Goal: Use online tool/utility

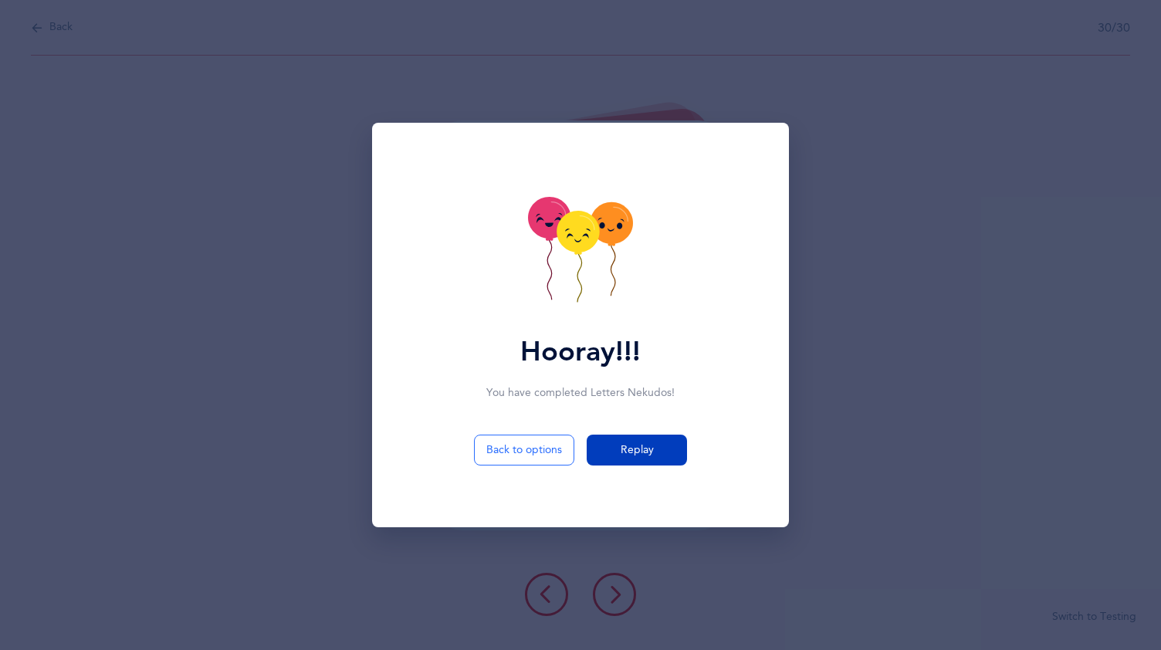
click at [623, 446] on span "Replay" at bounding box center [637, 450] width 33 height 16
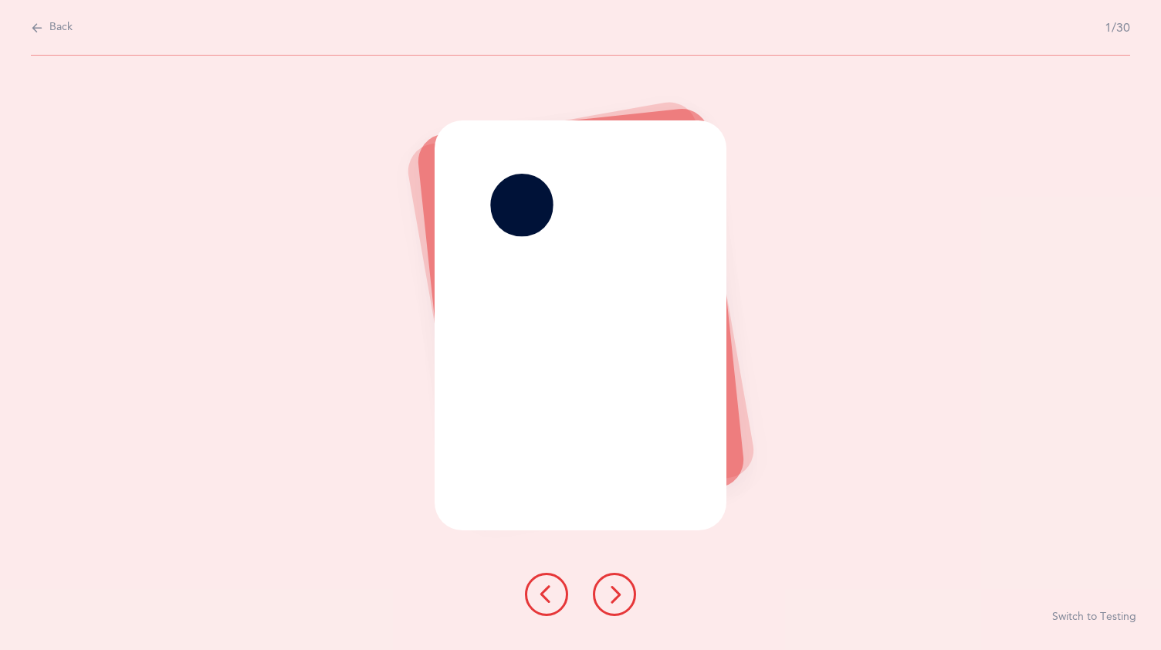
click at [619, 582] on button at bounding box center [614, 594] width 43 height 43
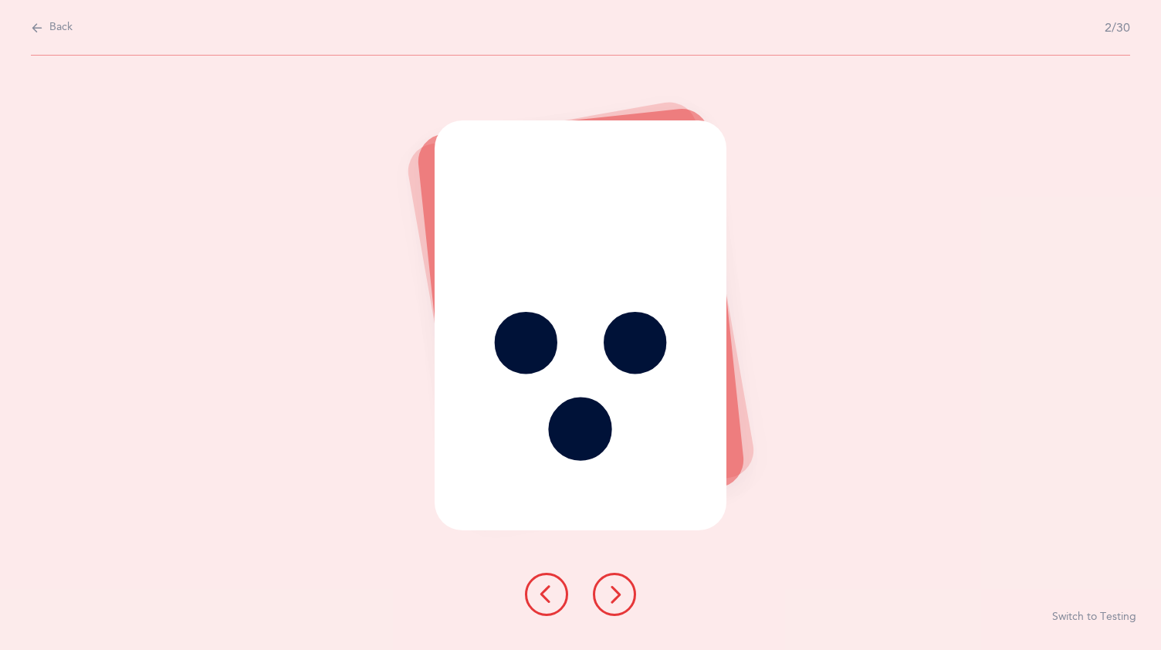
click at [625, 582] on button at bounding box center [614, 594] width 43 height 43
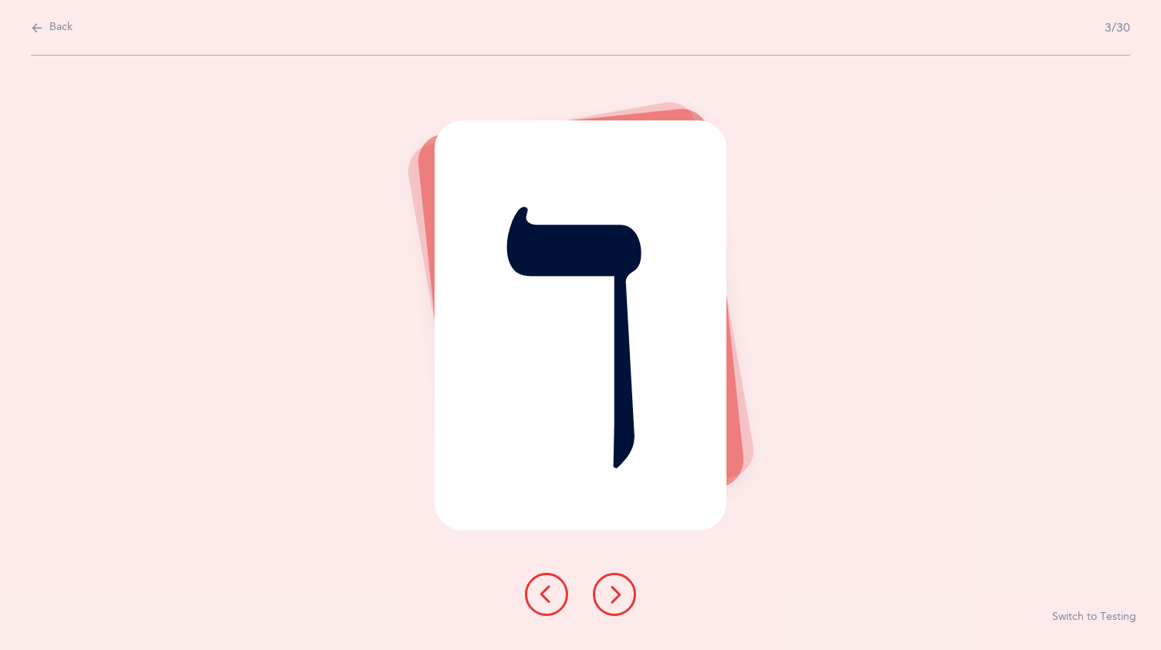
click at [619, 584] on button at bounding box center [614, 594] width 43 height 43
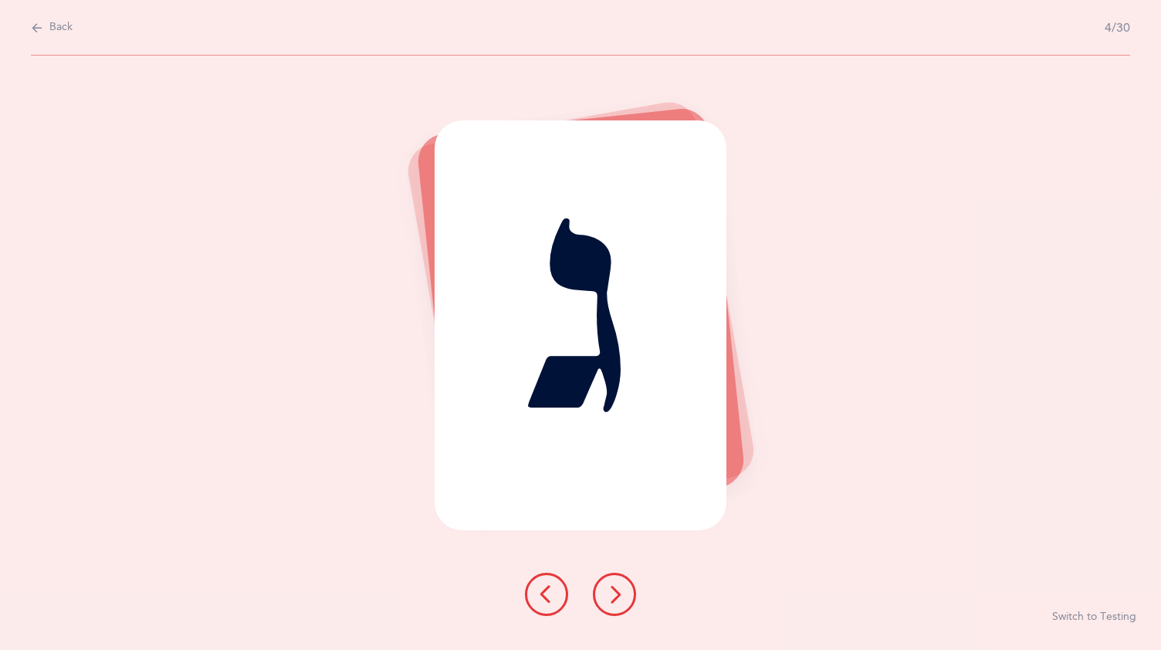
click at [619, 584] on button at bounding box center [614, 594] width 43 height 43
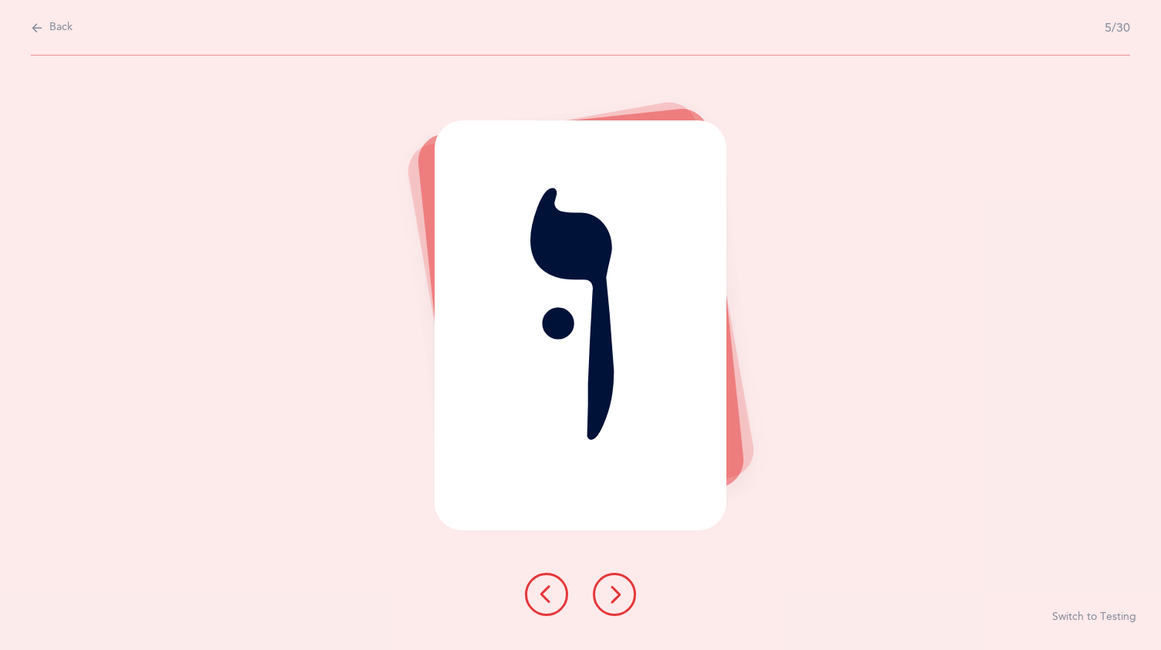
click at [614, 580] on button at bounding box center [614, 594] width 43 height 43
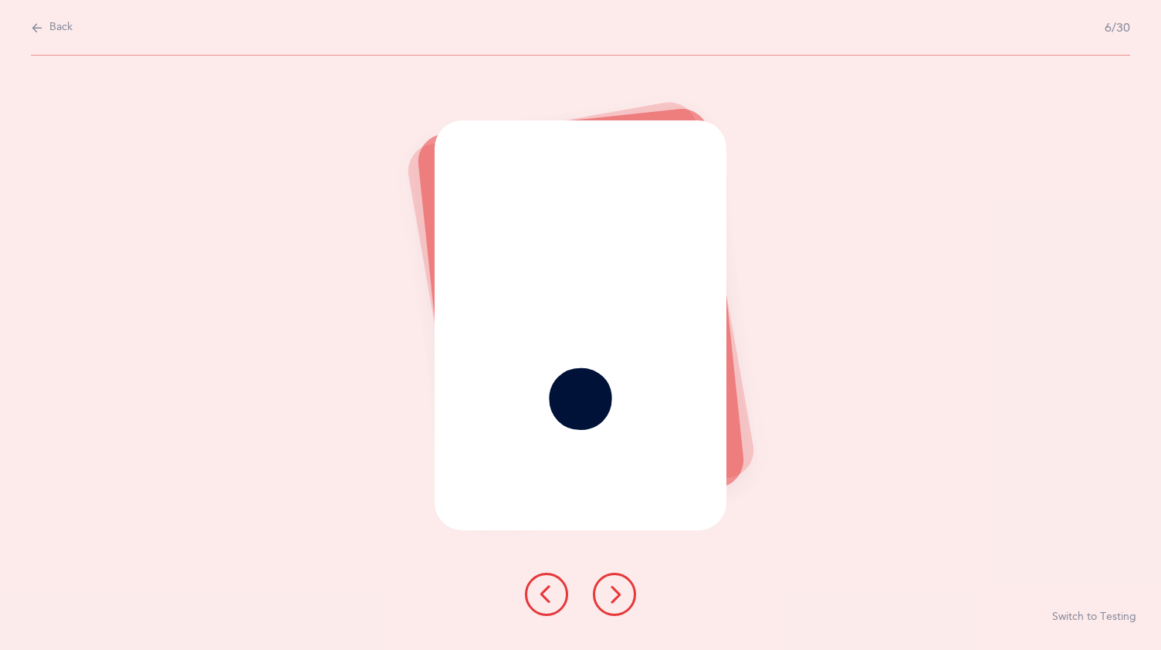
click at [618, 584] on button at bounding box center [614, 594] width 43 height 43
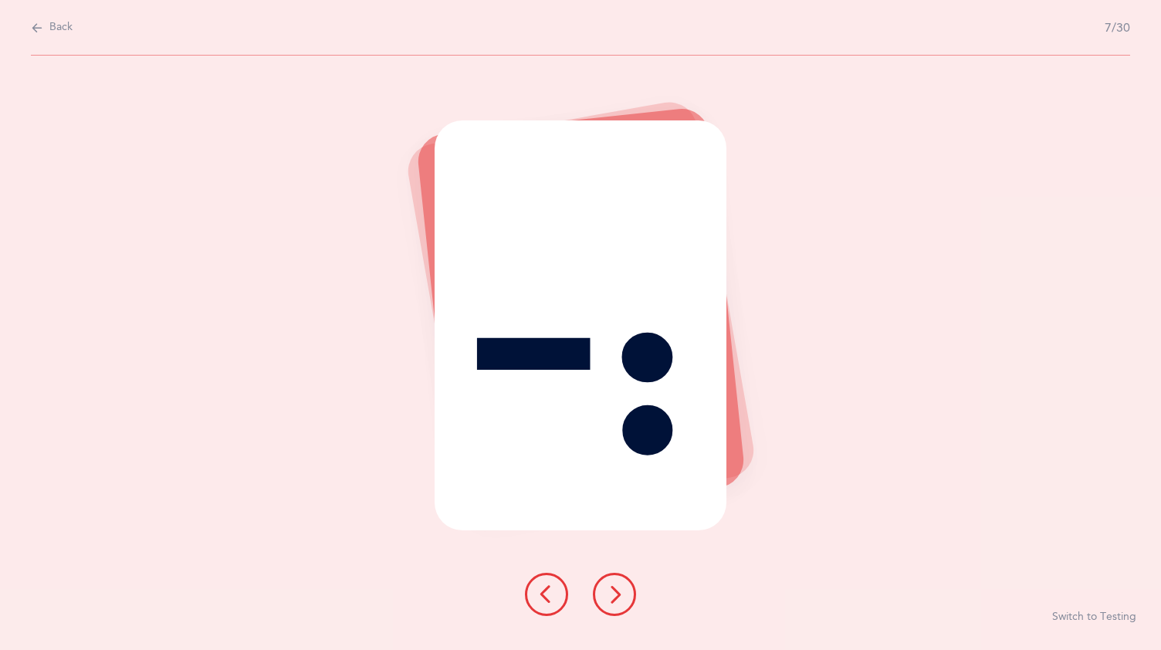
click at [625, 584] on button at bounding box center [614, 594] width 43 height 43
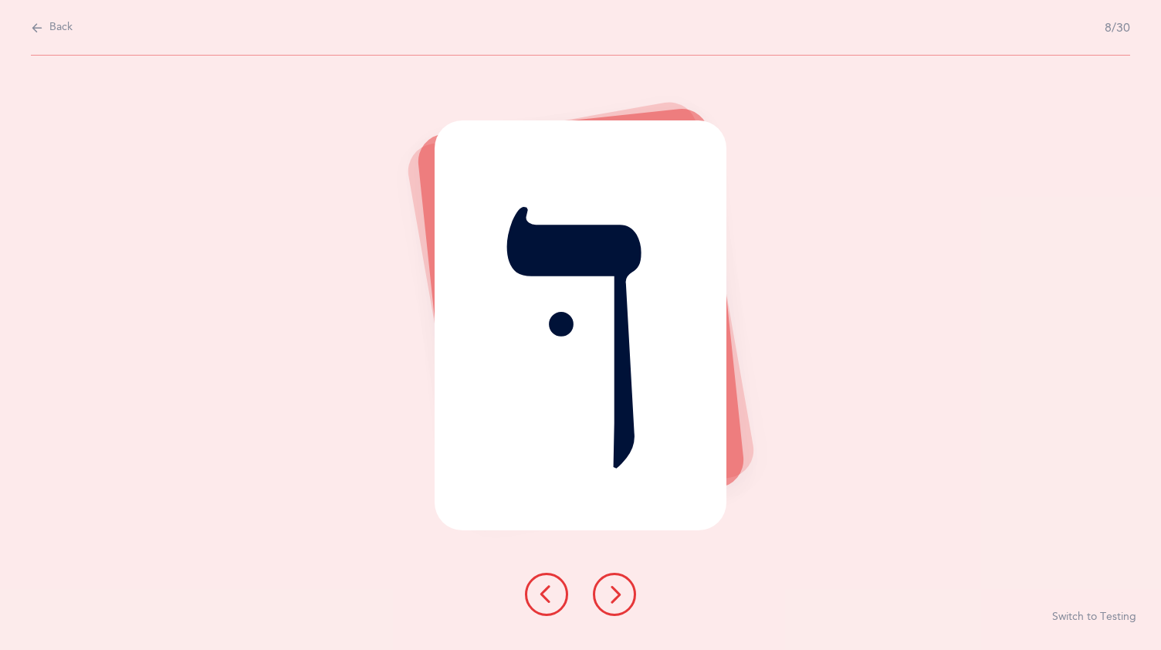
click at [624, 588] on button at bounding box center [614, 594] width 43 height 43
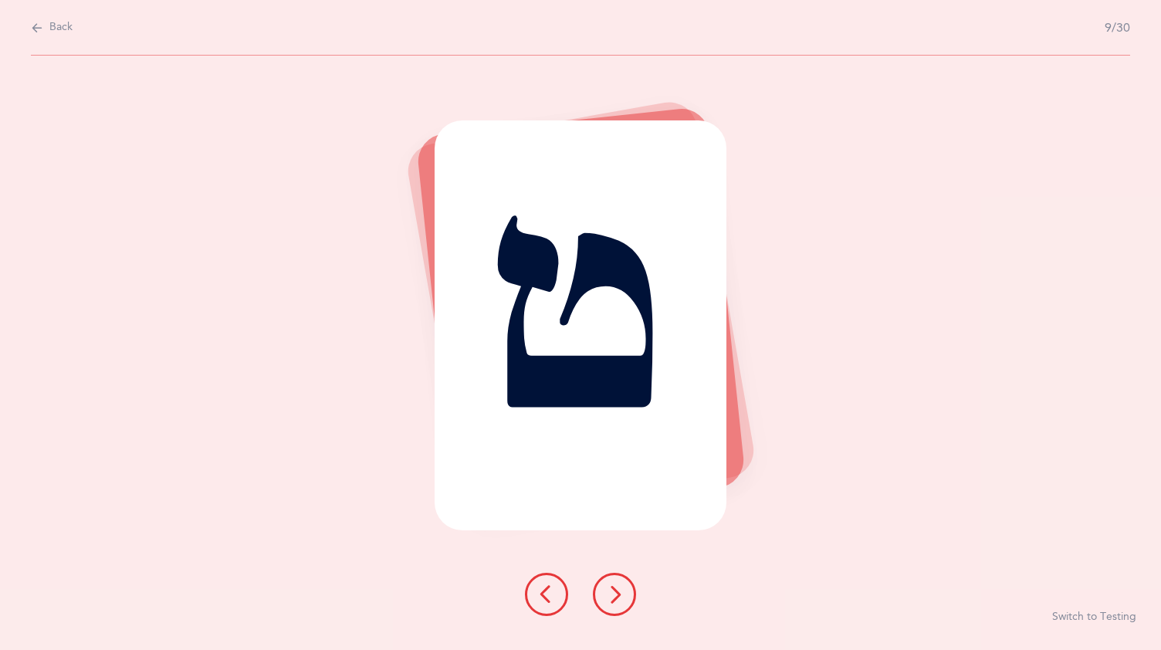
click at [618, 587] on icon at bounding box center [614, 594] width 19 height 19
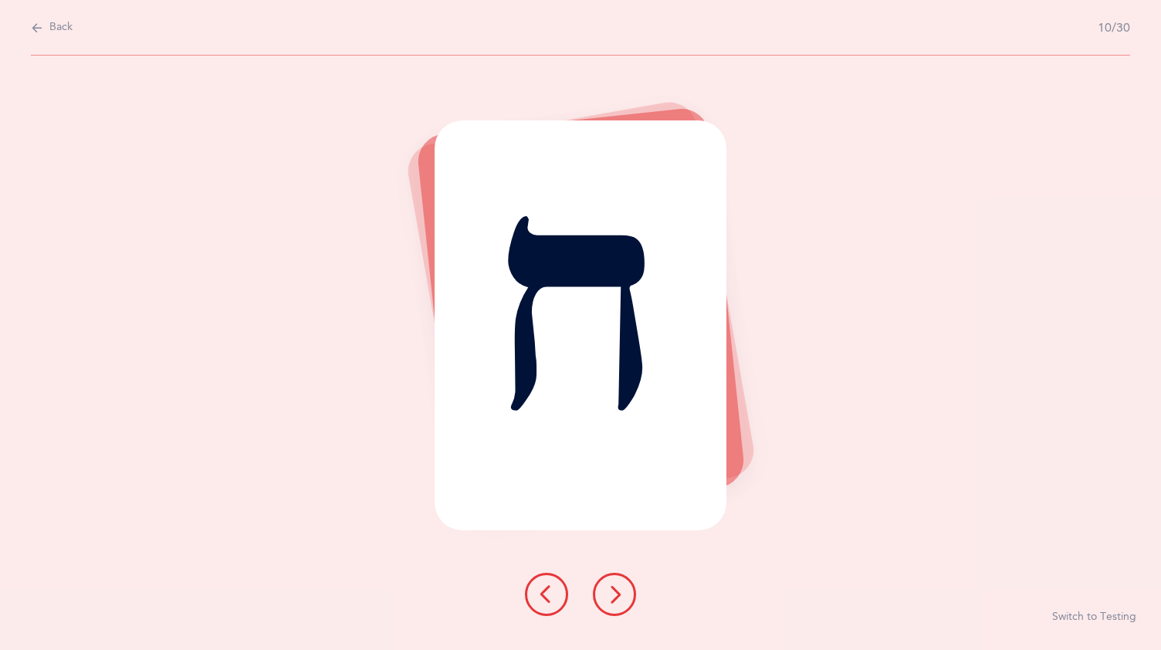
click at [622, 584] on button at bounding box center [614, 594] width 43 height 43
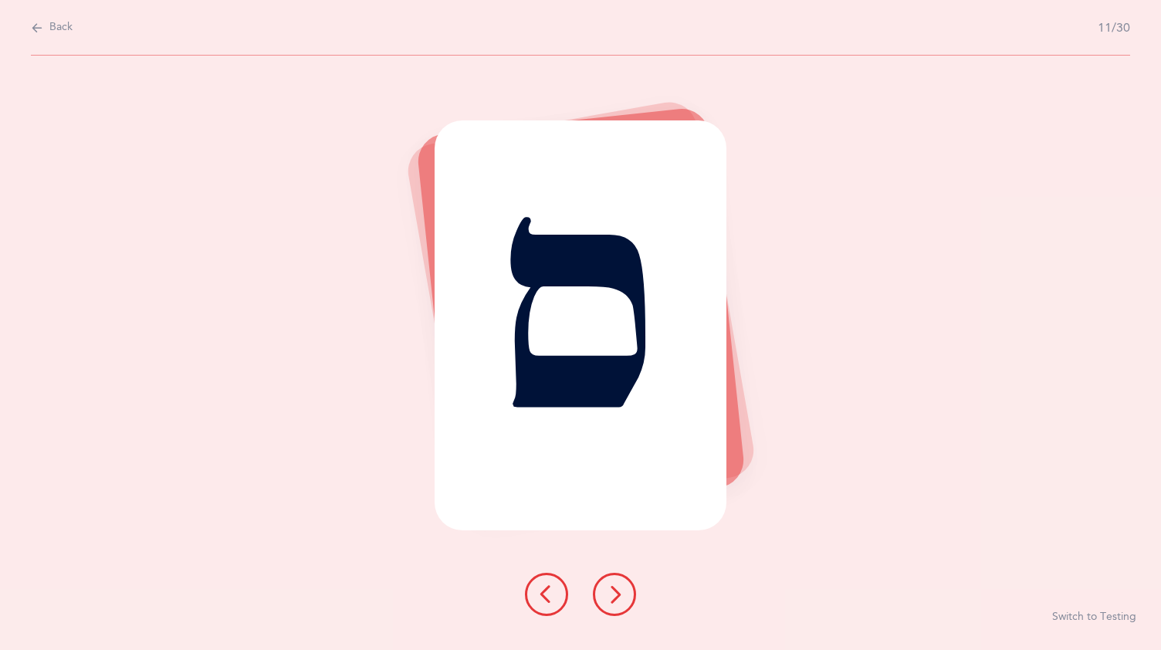
click at [621, 588] on icon at bounding box center [614, 594] width 19 height 19
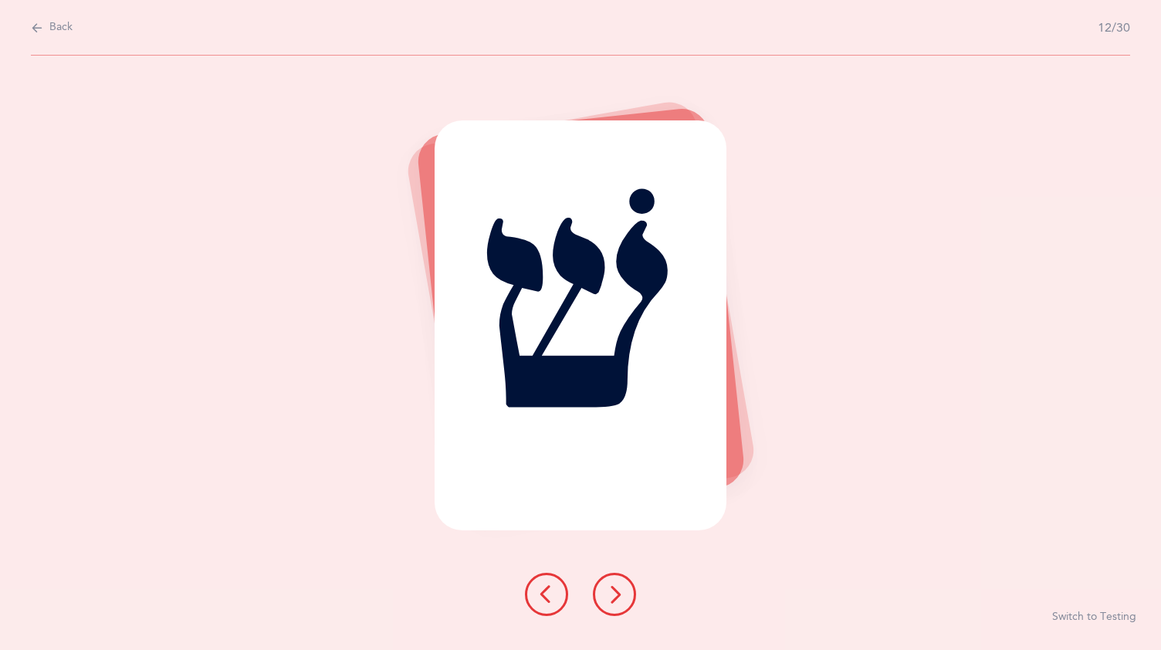
click at [619, 590] on icon at bounding box center [614, 594] width 19 height 19
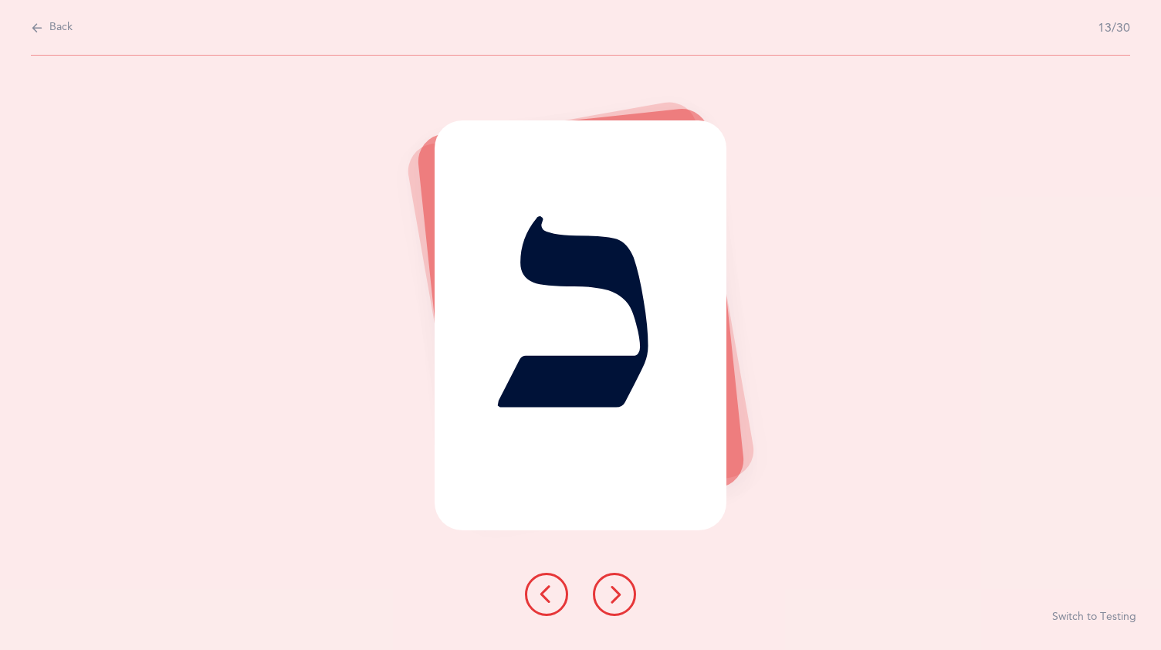
click at [618, 585] on icon at bounding box center [614, 594] width 19 height 19
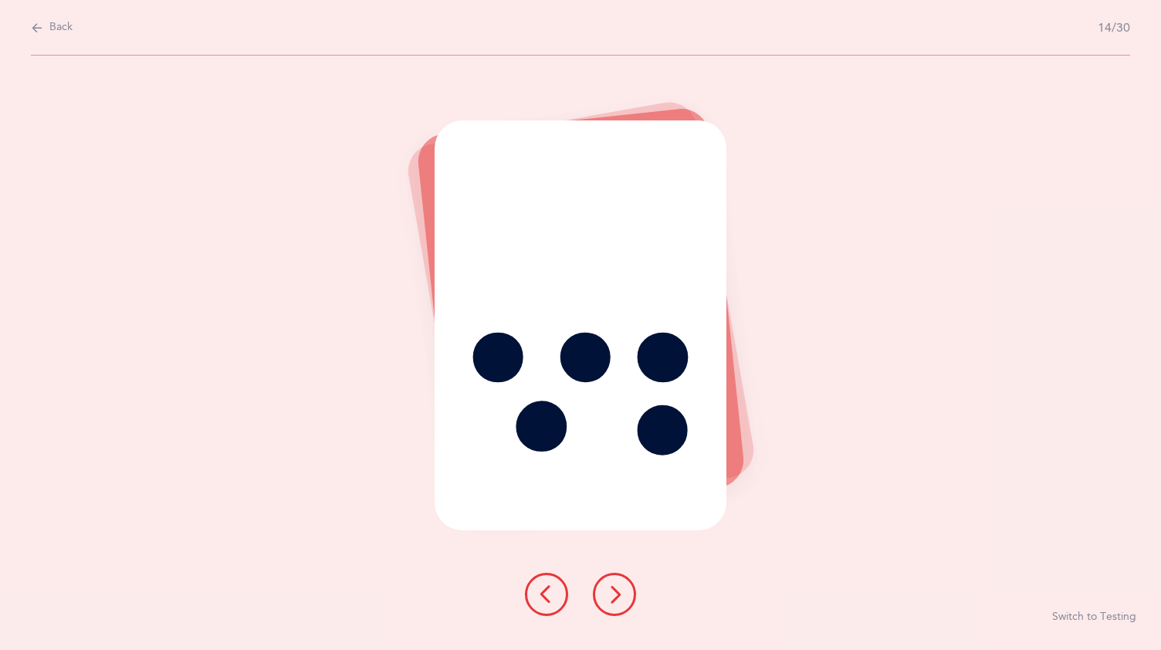
click at [628, 576] on div at bounding box center [581, 594] width 136 height 43
click at [625, 584] on button at bounding box center [614, 594] width 43 height 43
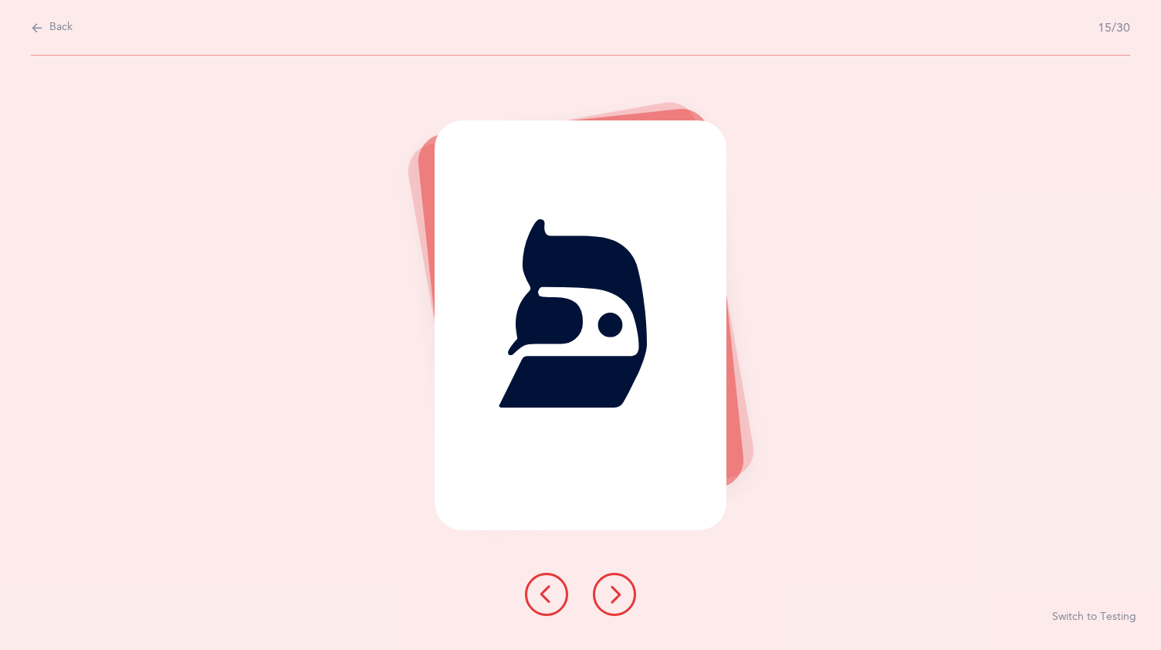
click at [612, 585] on icon at bounding box center [614, 594] width 19 height 19
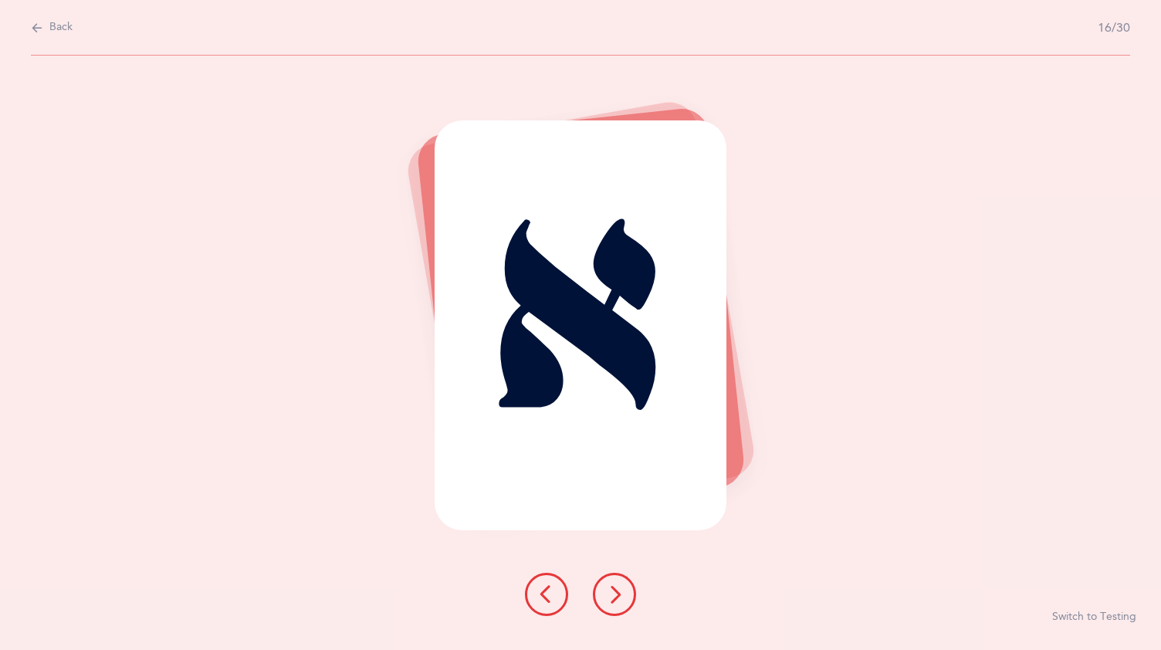
click at [624, 584] on button at bounding box center [614, 594] width 43 height 43
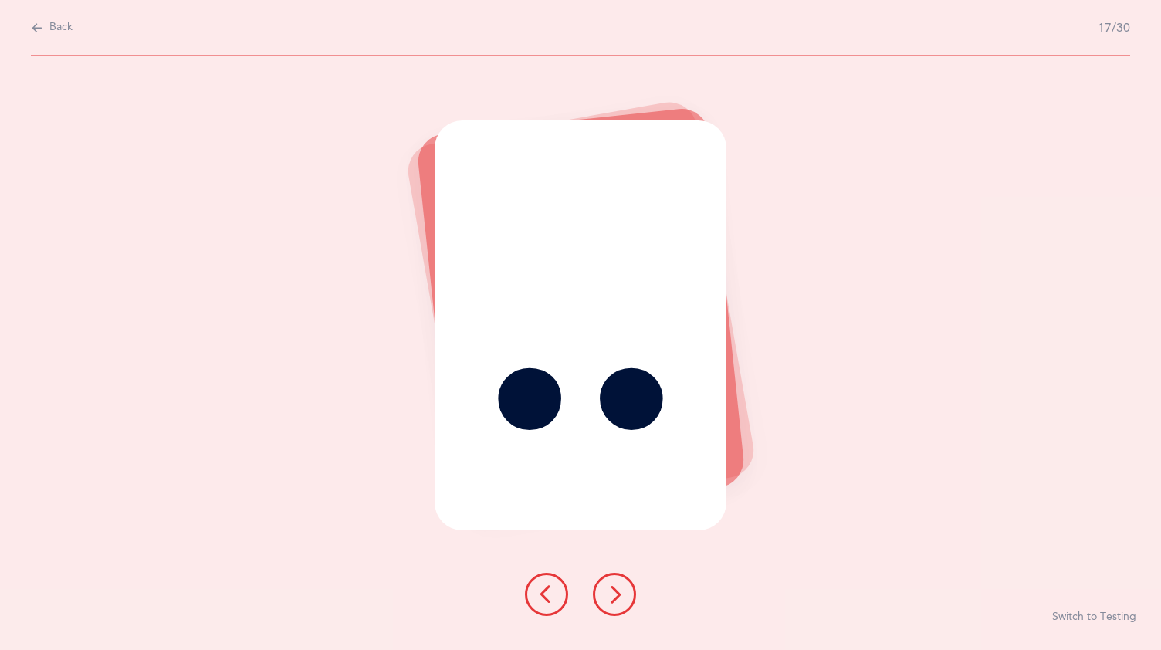
click at [618, 585] on icon at bounding box center [614, 594] width 19 height 19
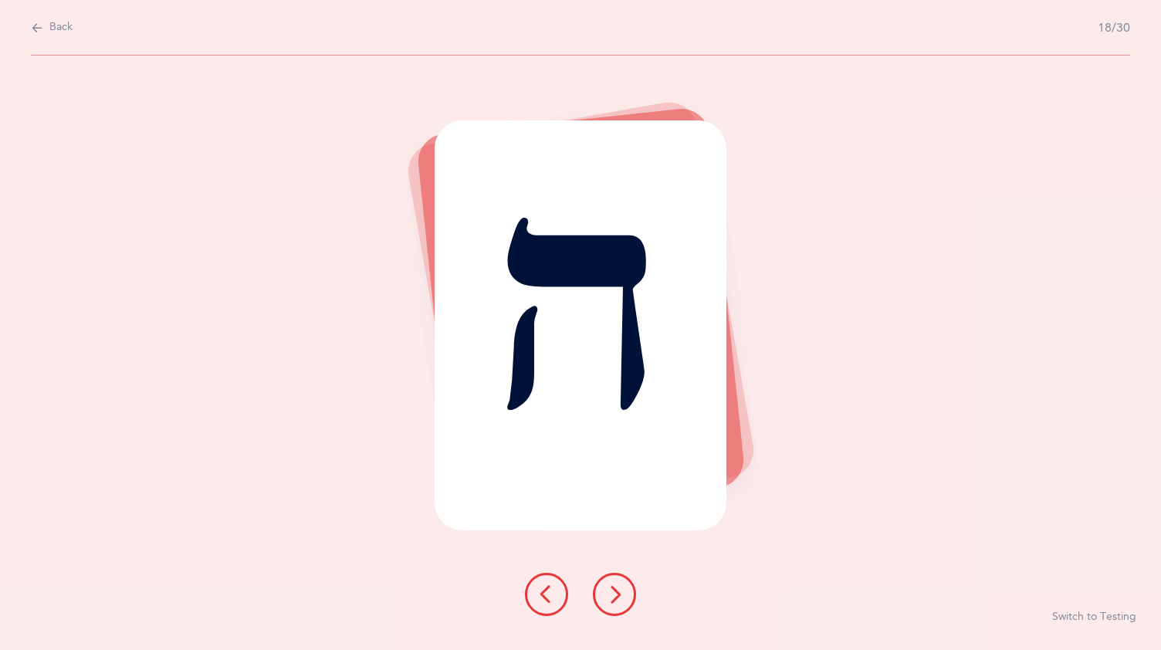
click at [630, 587] on button at bounding box center [614, 594] width 43 height 43
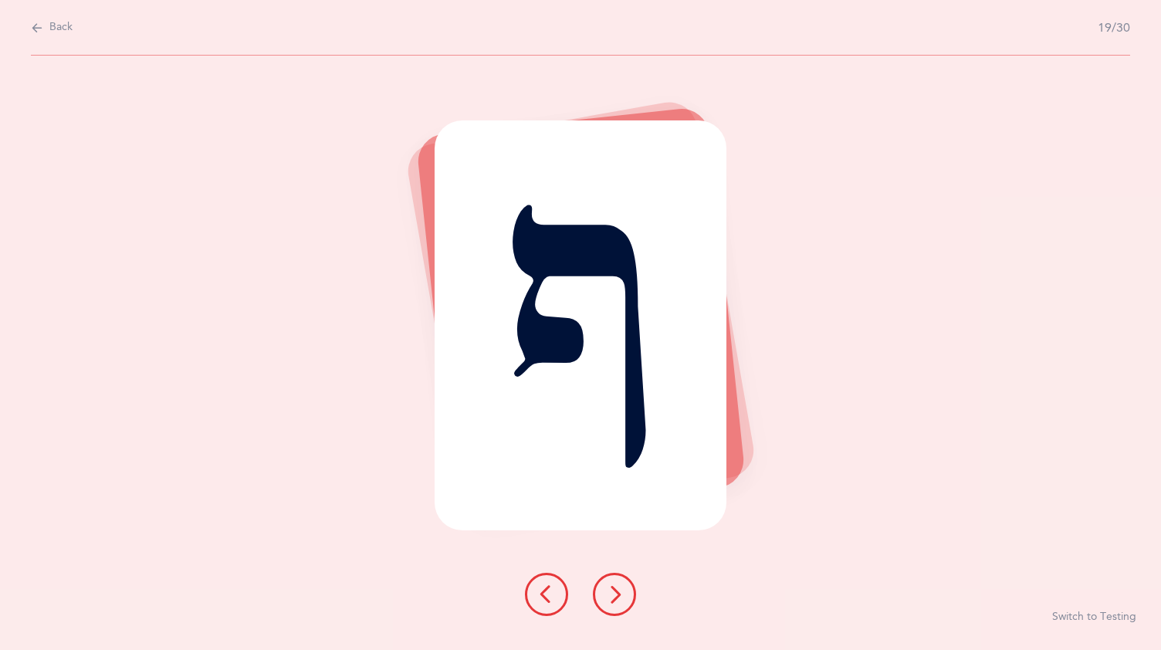
click at [614, 584] on button at bounding box center [614, 594] width 43 height 43
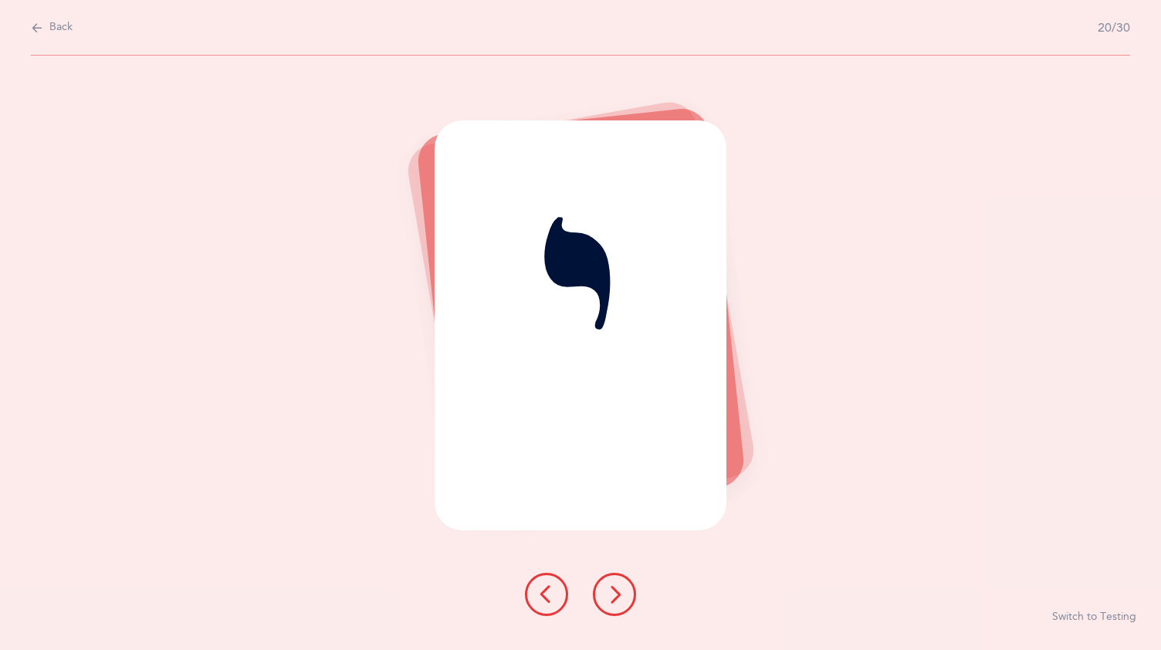
click at [618, 585] on icon at bounding box center [614, 594] width 19 height 19
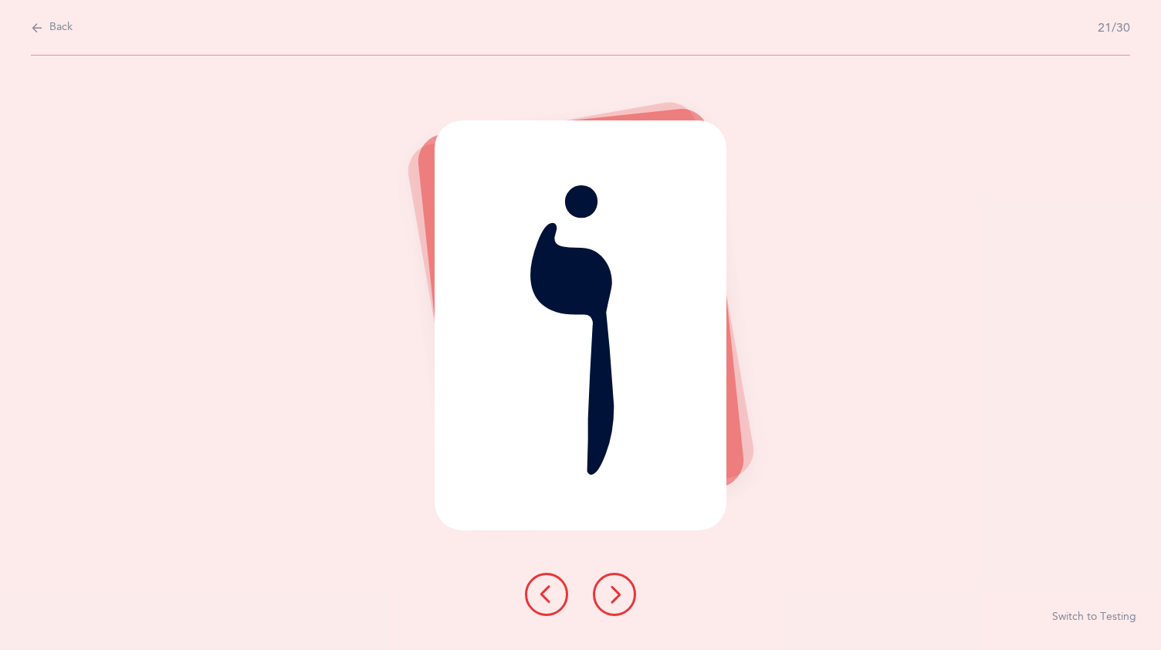
click at [631, 584] on button at bounding box center [614, 594] width 43 height 43
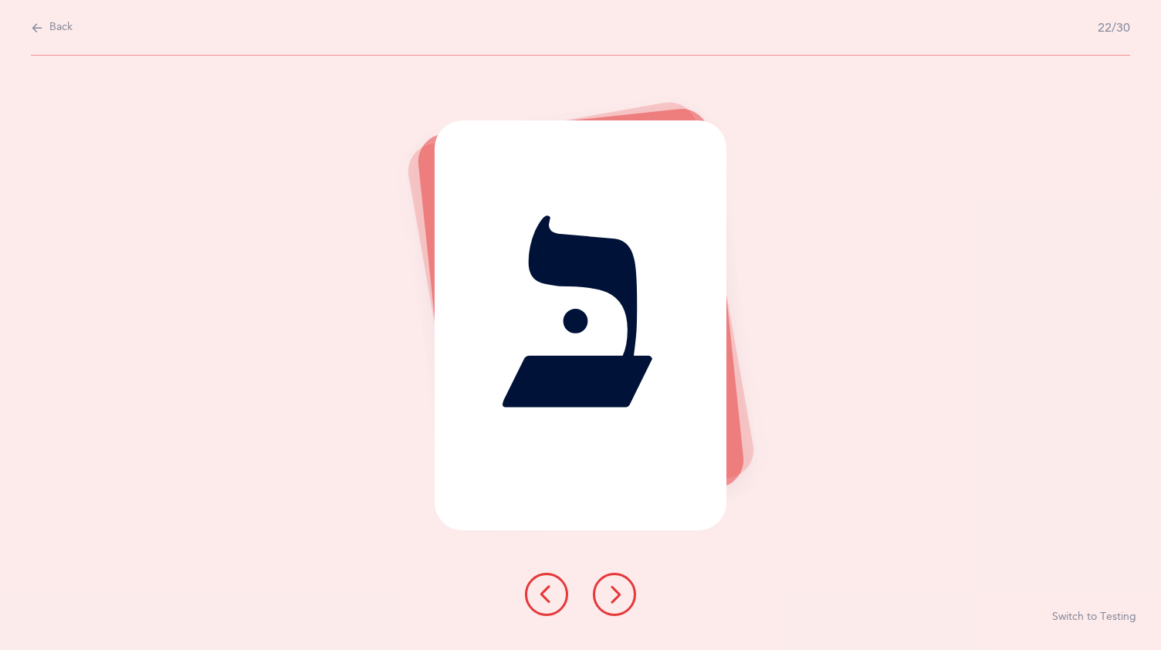
click at [610, 587] on icon at bounding box center [614, 594] width 19 height 19
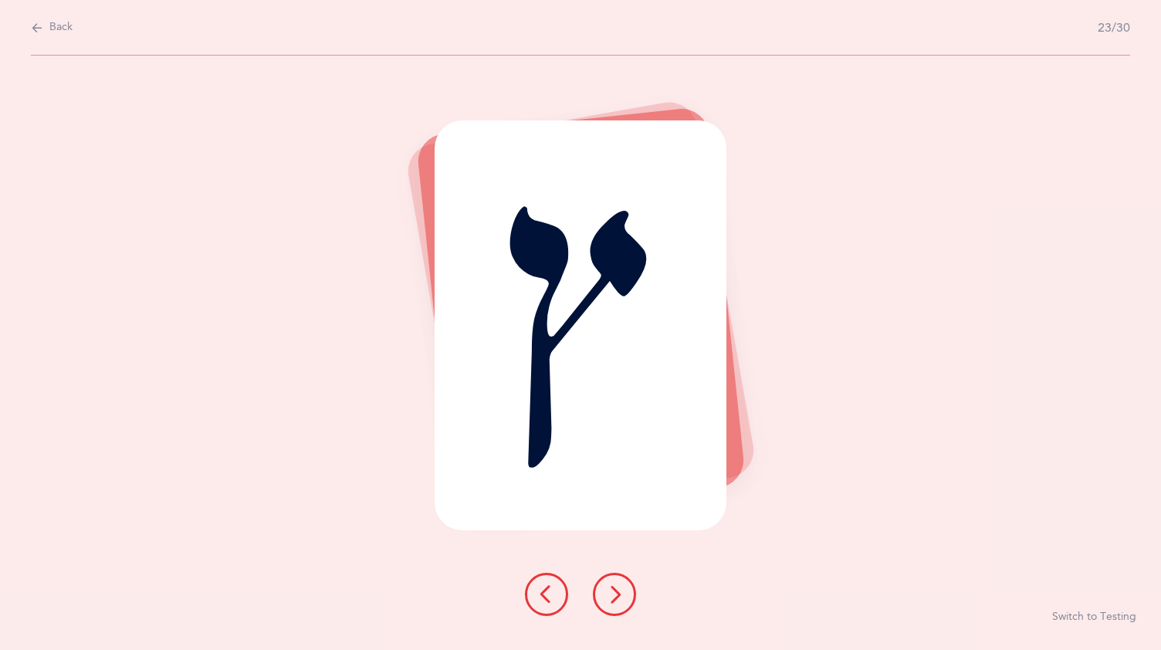
click at [616, 585] on icon at bounding box center [614, 594] width 19 height 19
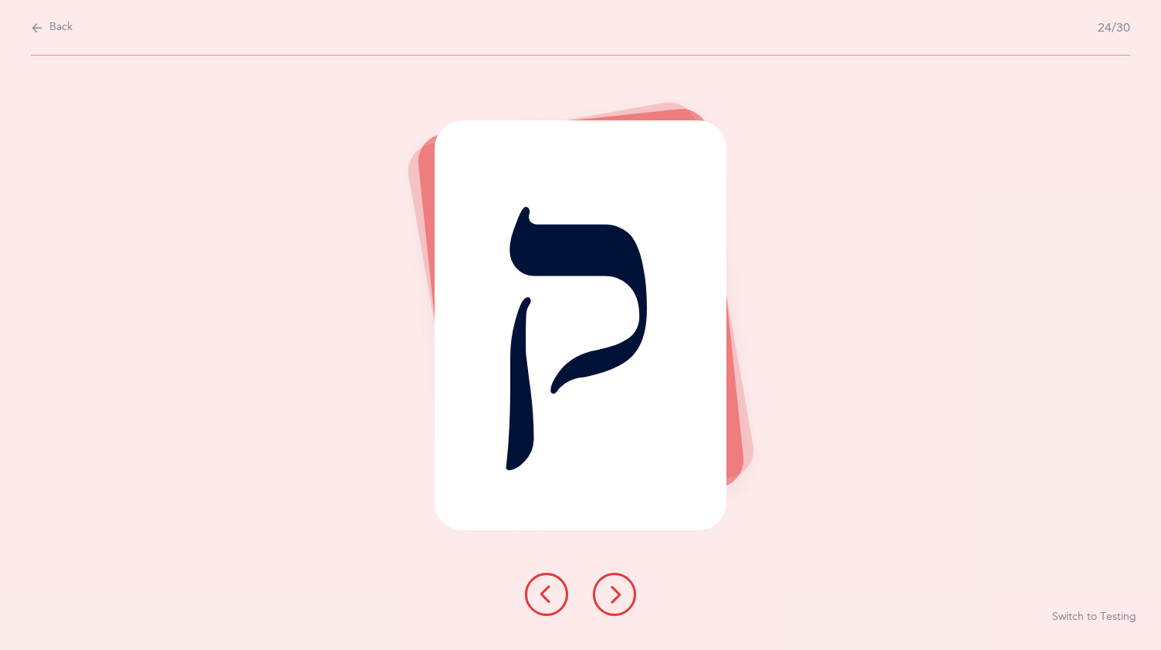
click at [611, 589] on icon at bounding box center [614, 594] width 19 height 19
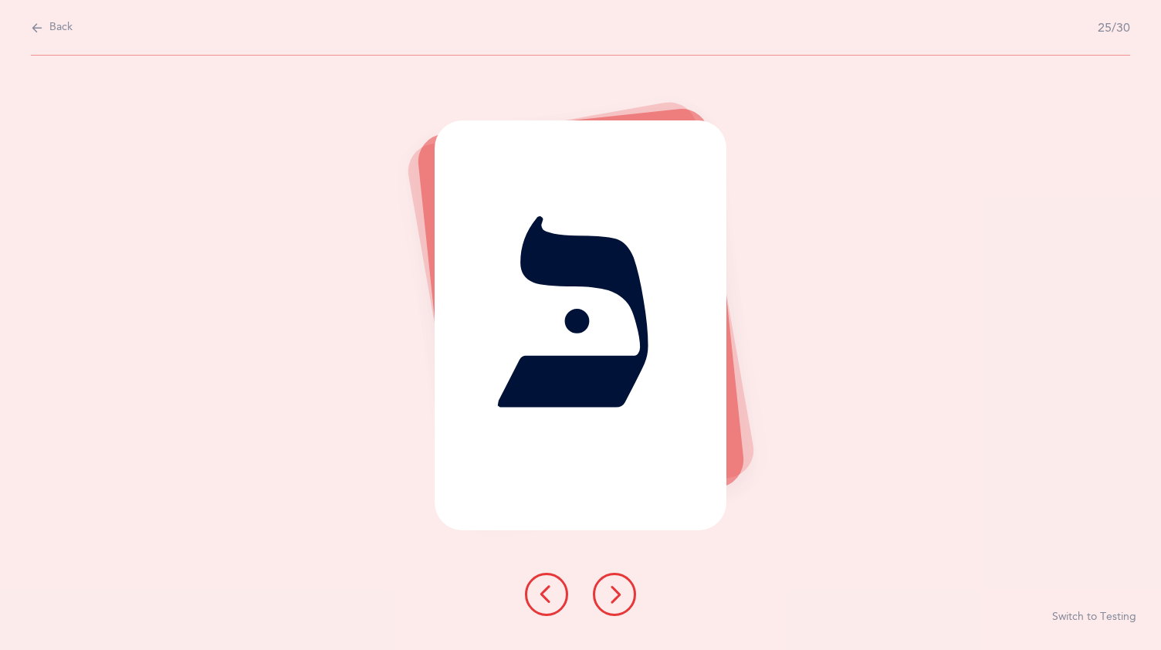
click at [613, 584] on button at bounding box center [614, 594] width 43 height 43
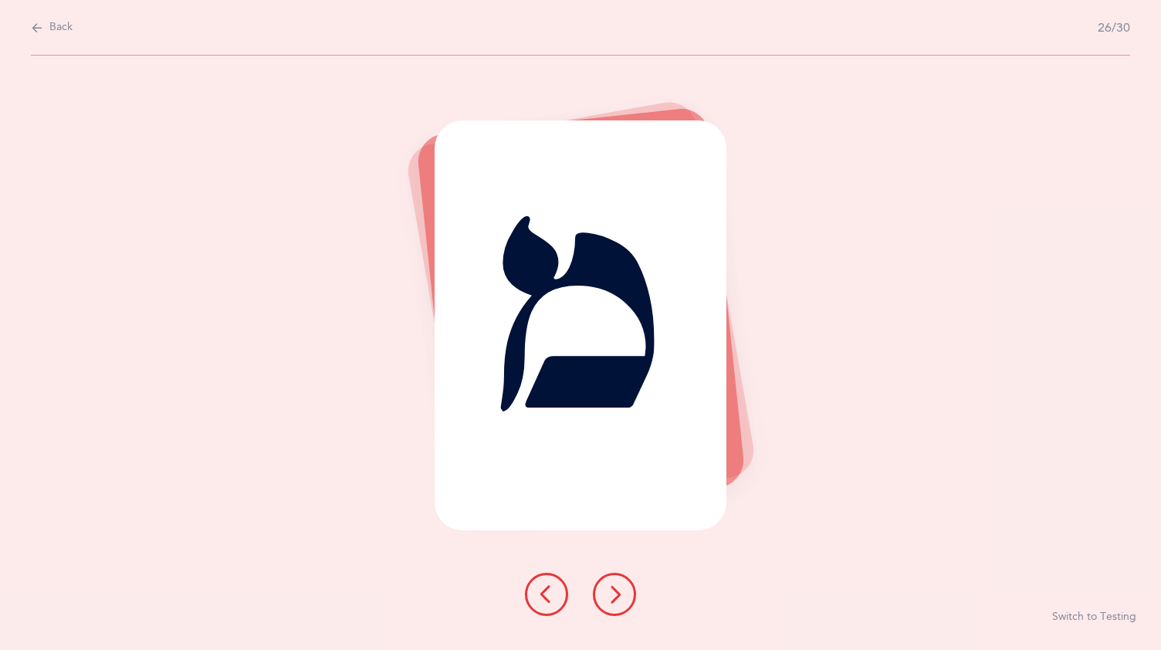
click at [616, 581] on button at bounding box center [614, 594] width 43 height 43
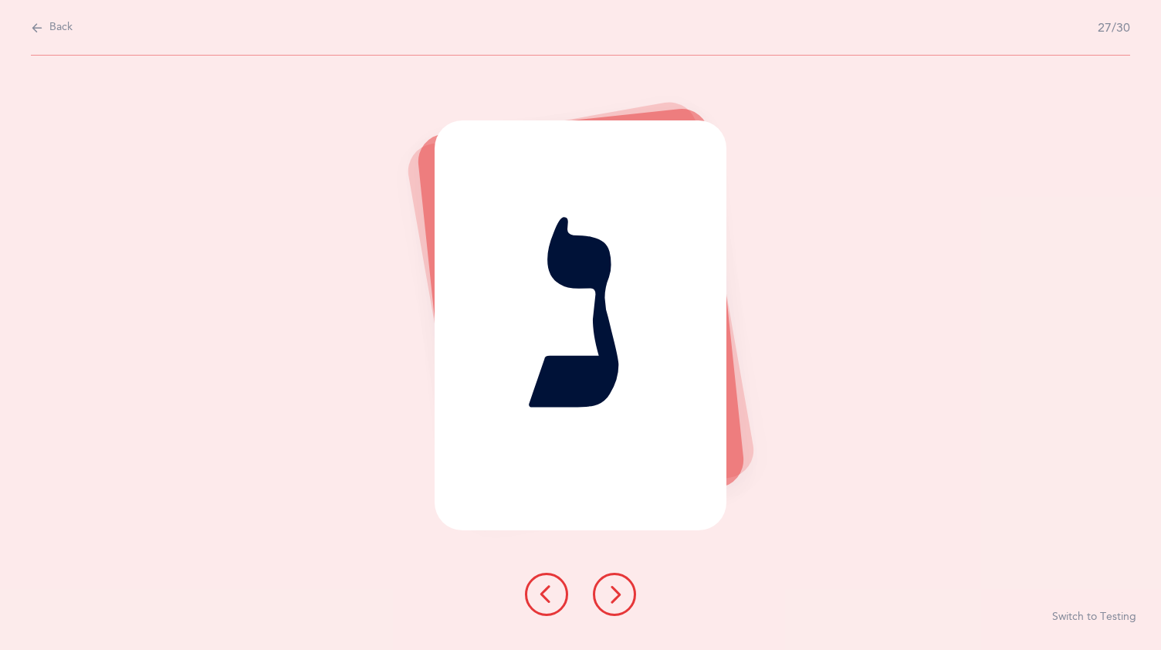
click at [612, 591] on icon at bounding box center [614, 594] width 19 height 19
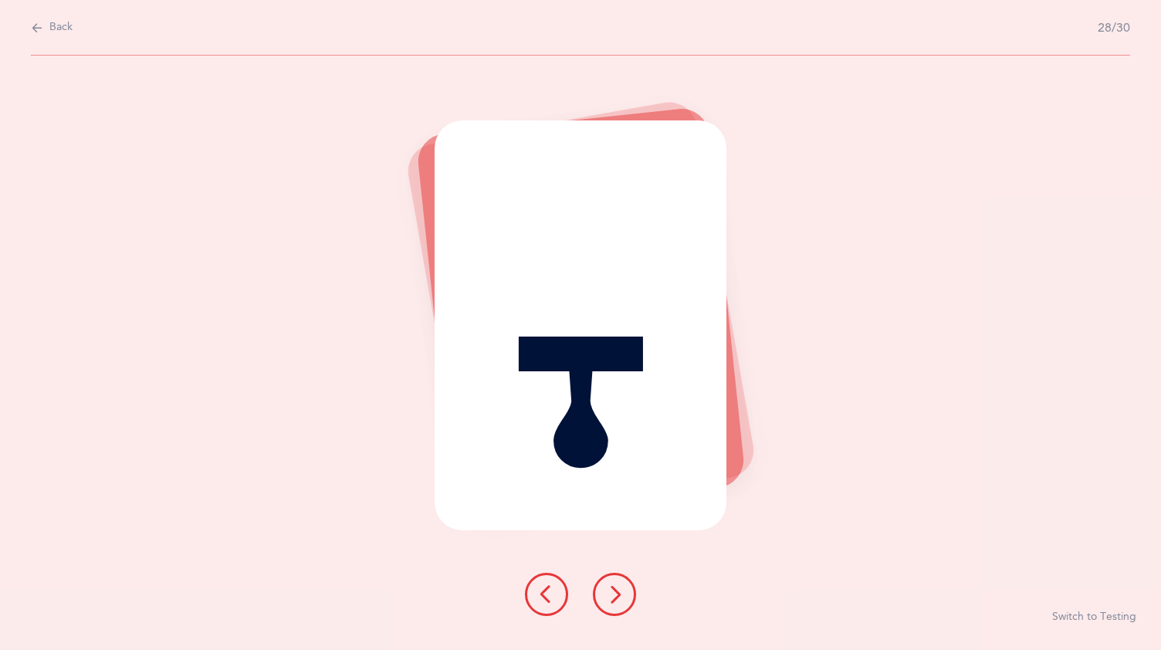
click at [618, 585] on icon at bounding box center [614, 594] width 19 height 19
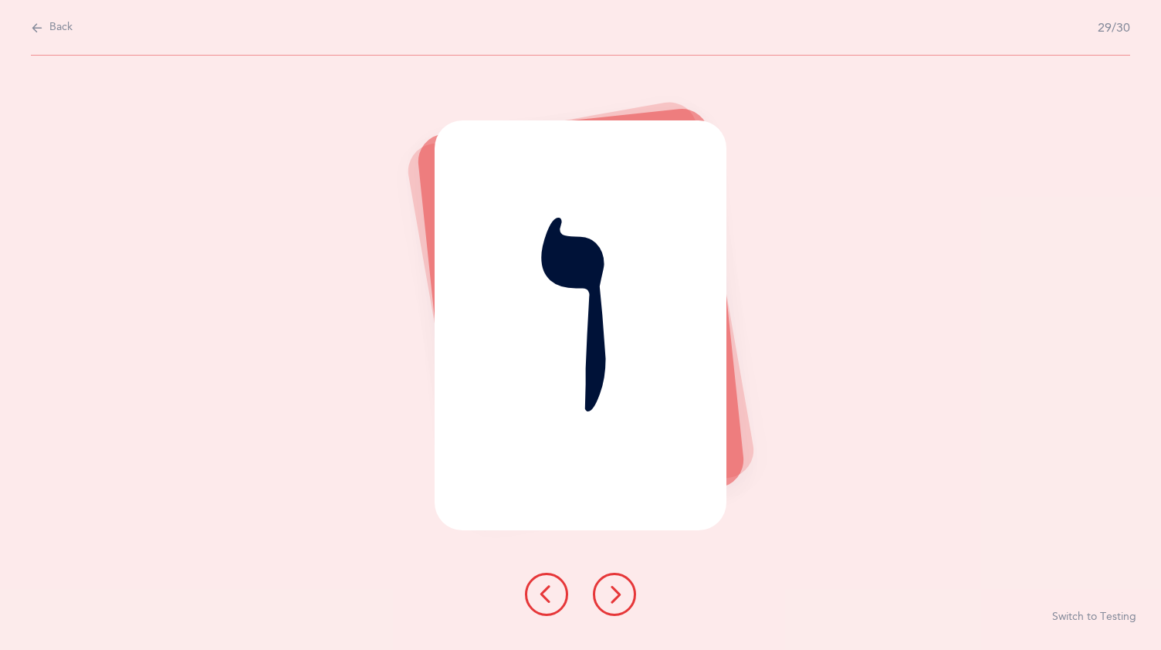
click at [625, 584] on button at bounding box center [614, 594] width 43 height 43
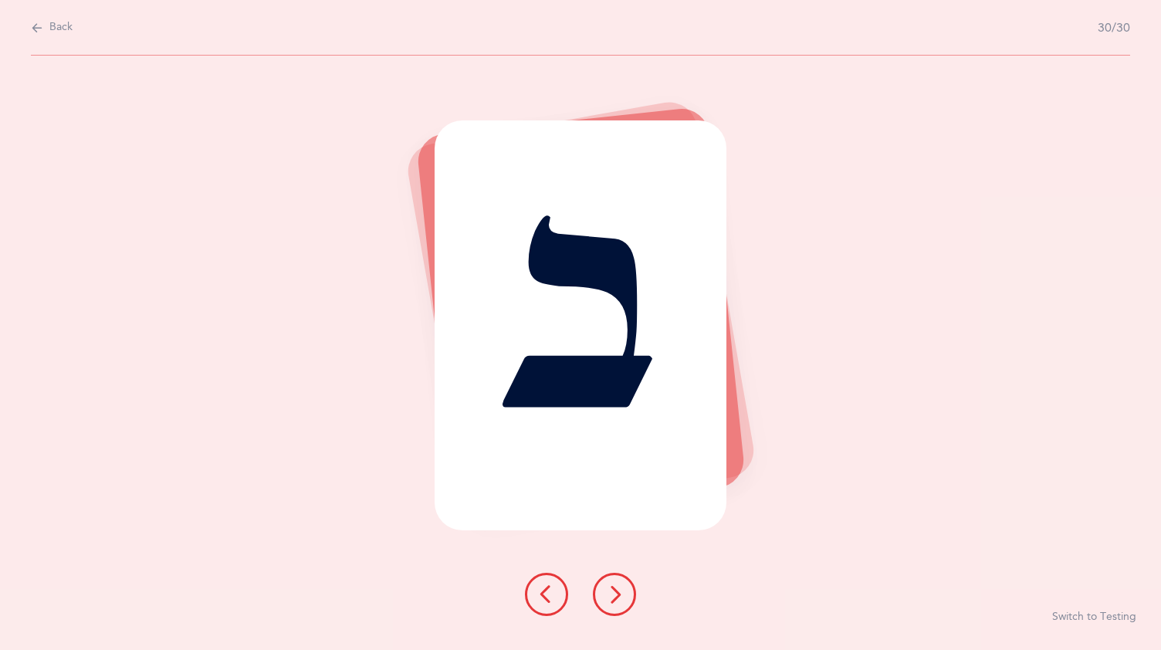
click at [618, 587] on icon at bounding box center [614, 594] width 19 height 19
